Goal: Complete application form

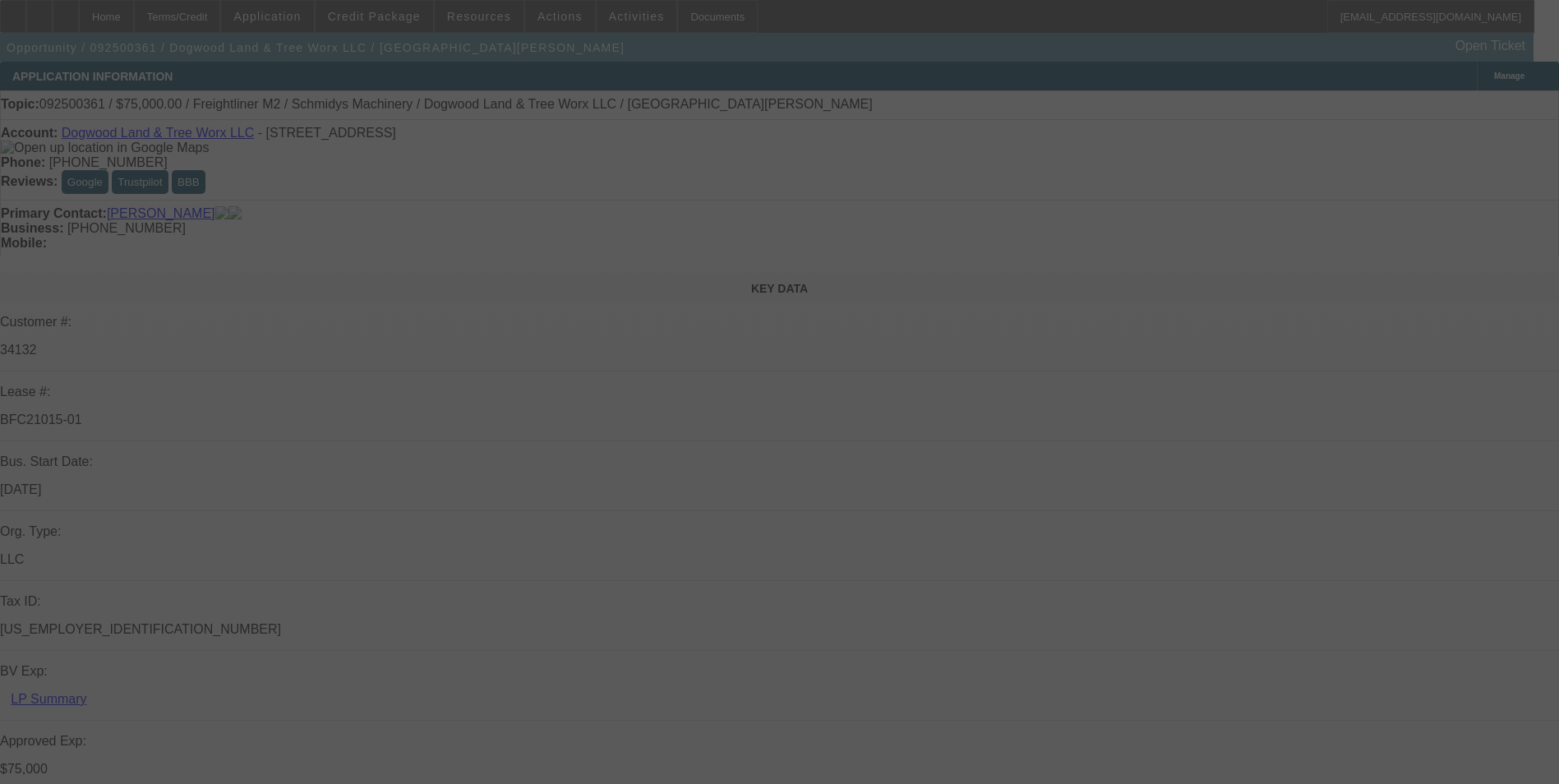
select select "0"
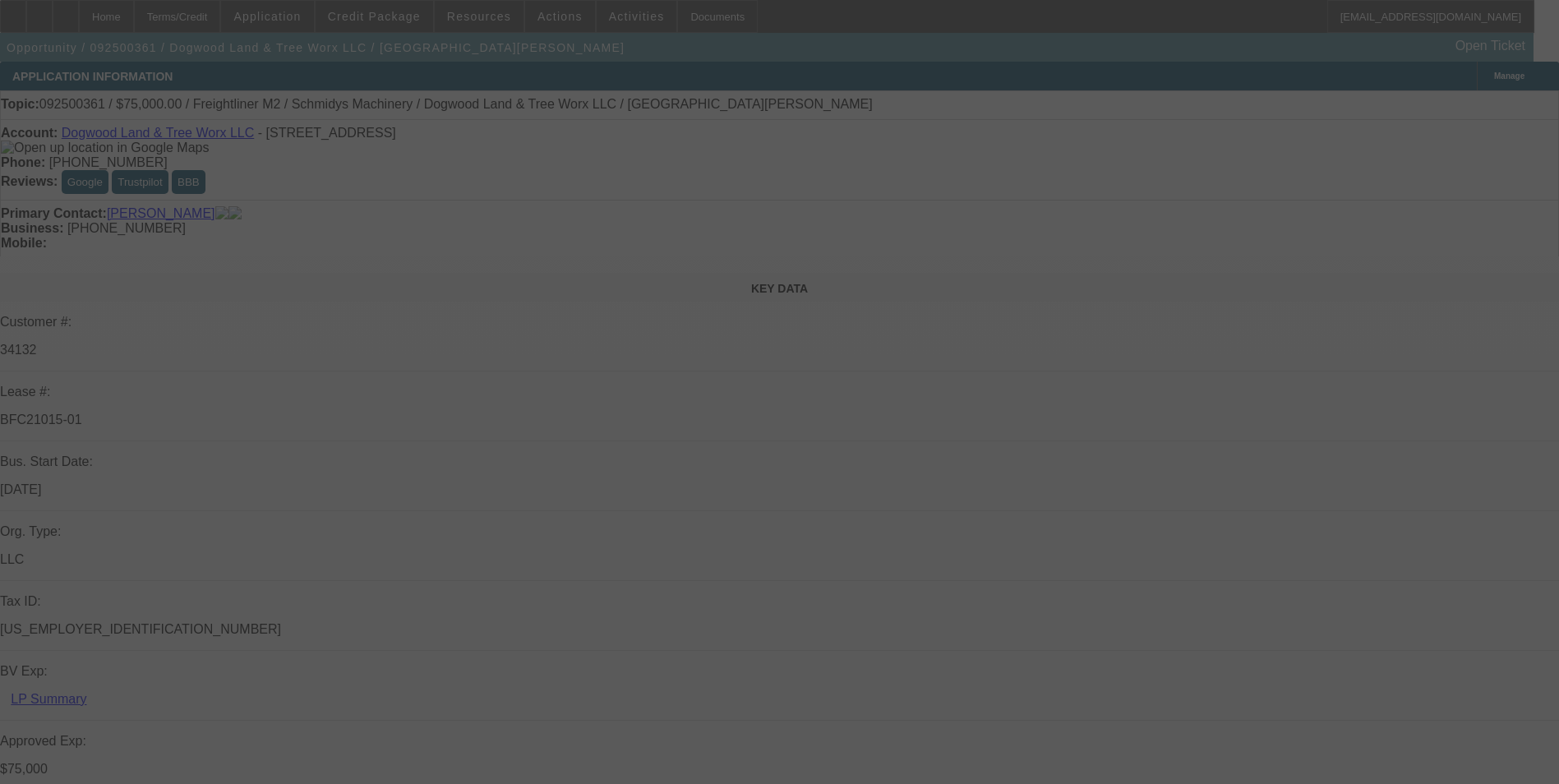
select select "0"
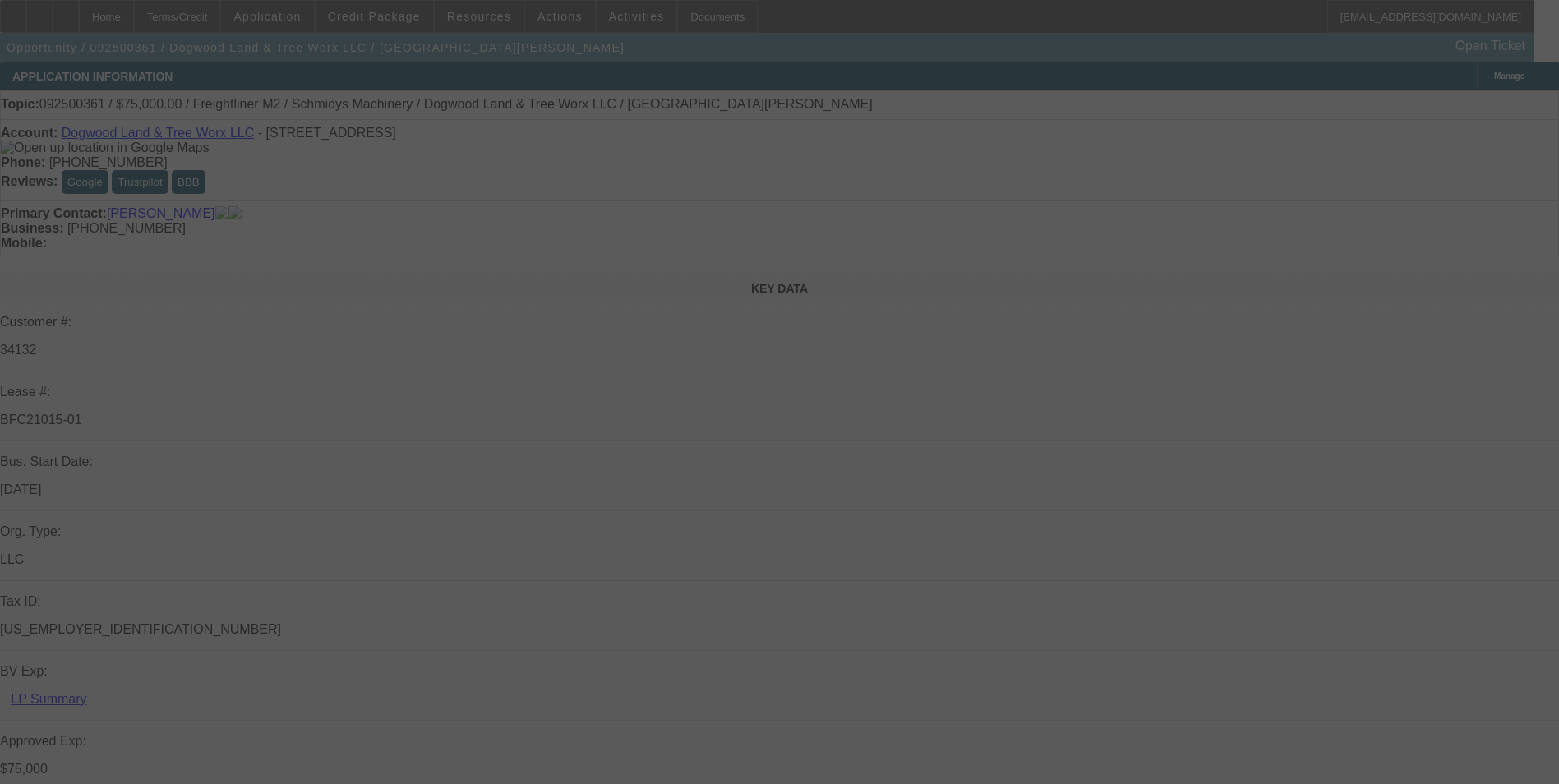
select select "0"
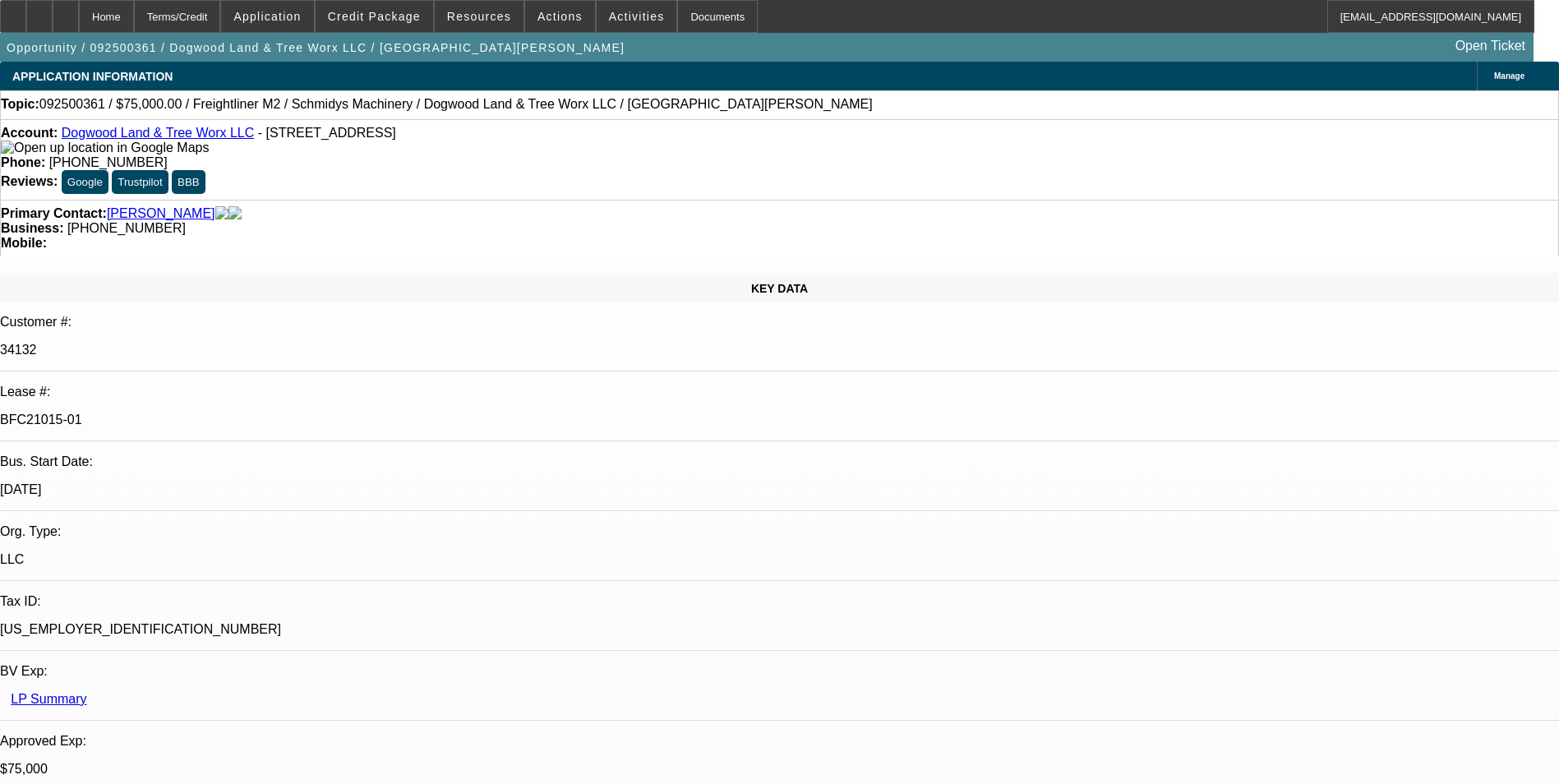
select select "1"
select select "3"
select select "6"
select select "1"
select select "3"
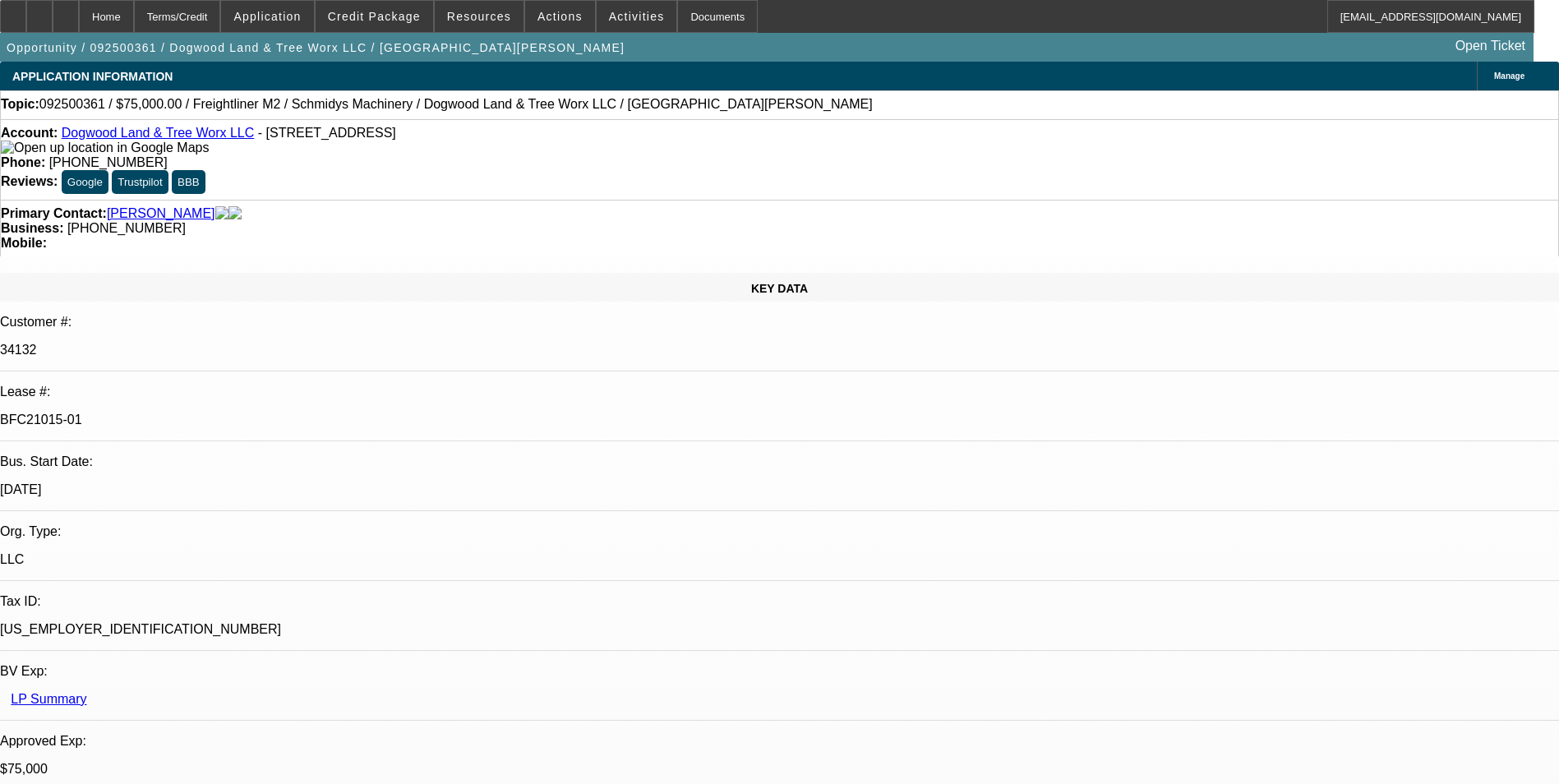
select select "6"
select select "1"
select select "3"
select select "6"
select select "1"
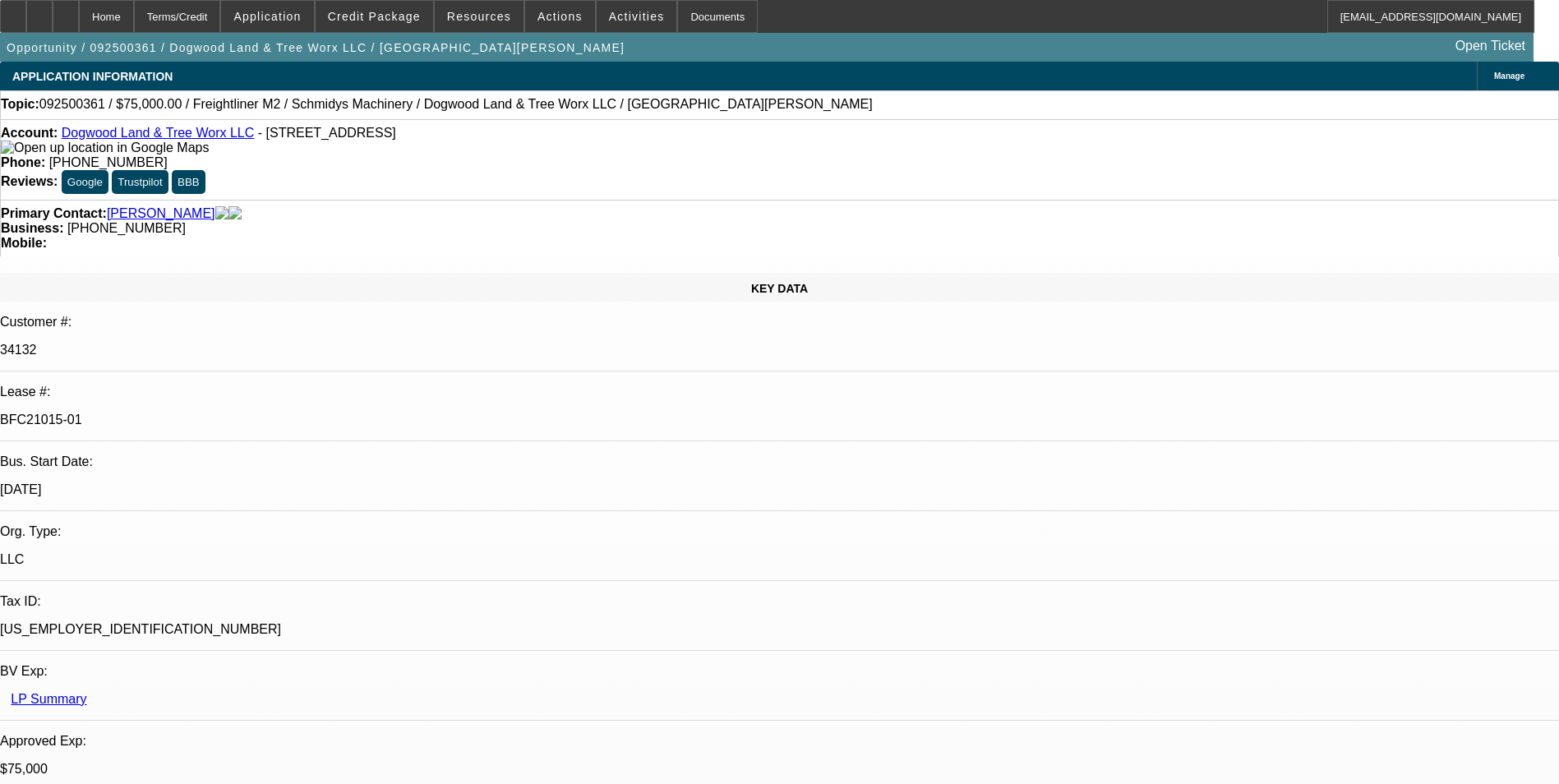
select select "3"
select select "6"
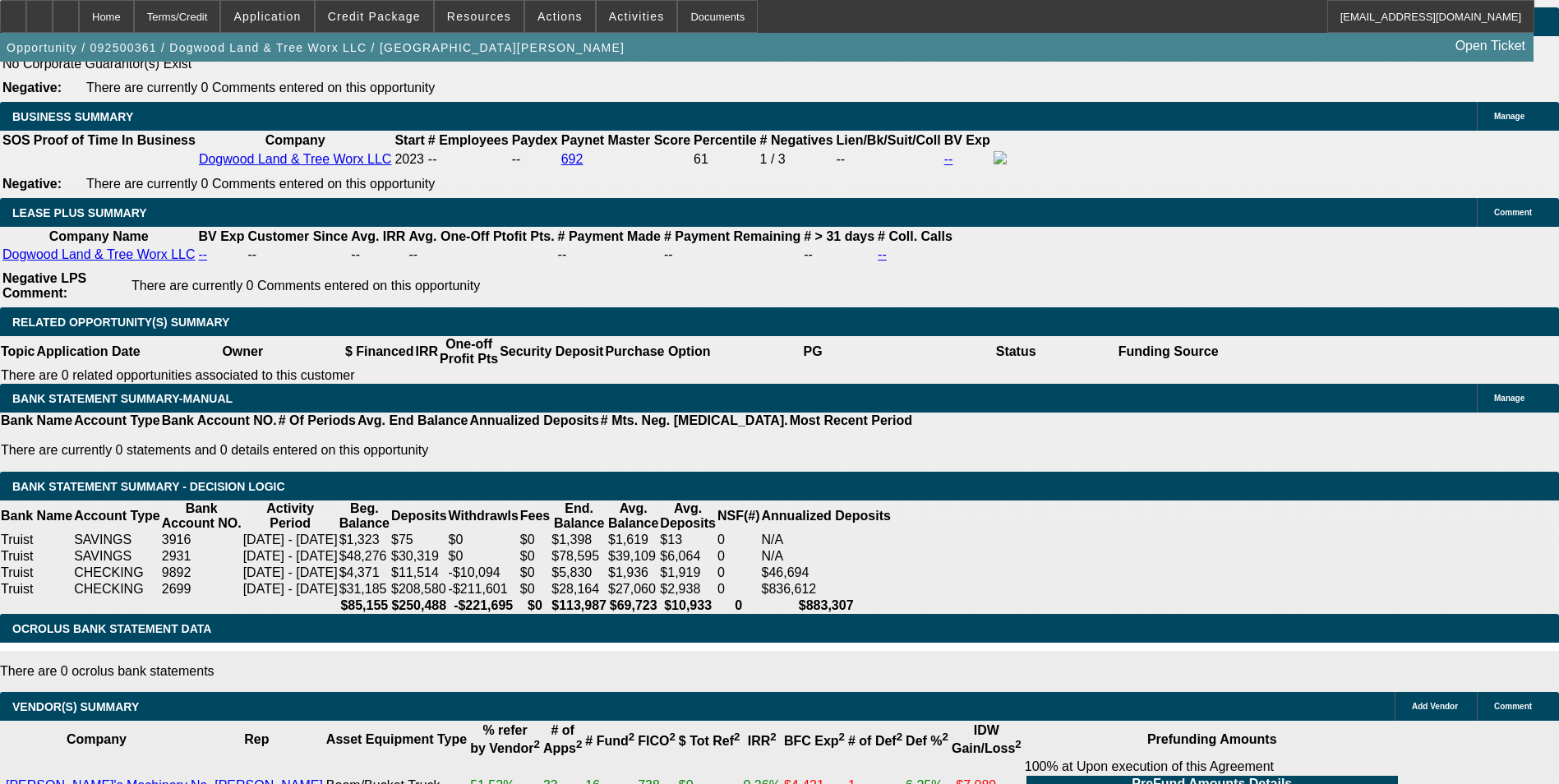
scroll to position [2958, 0]
